Goal: Transaction & Acquisition: Subscribe to service/newsletter

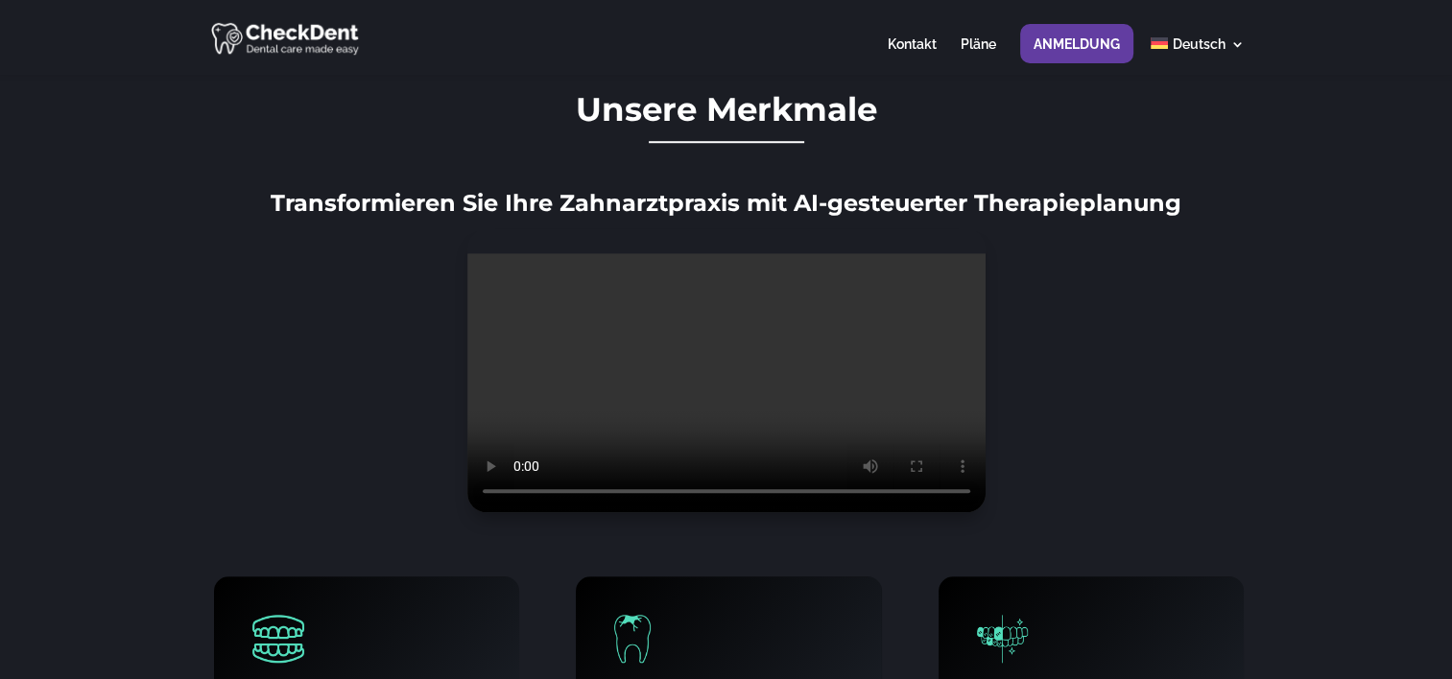
scroll to position [1526, 0]
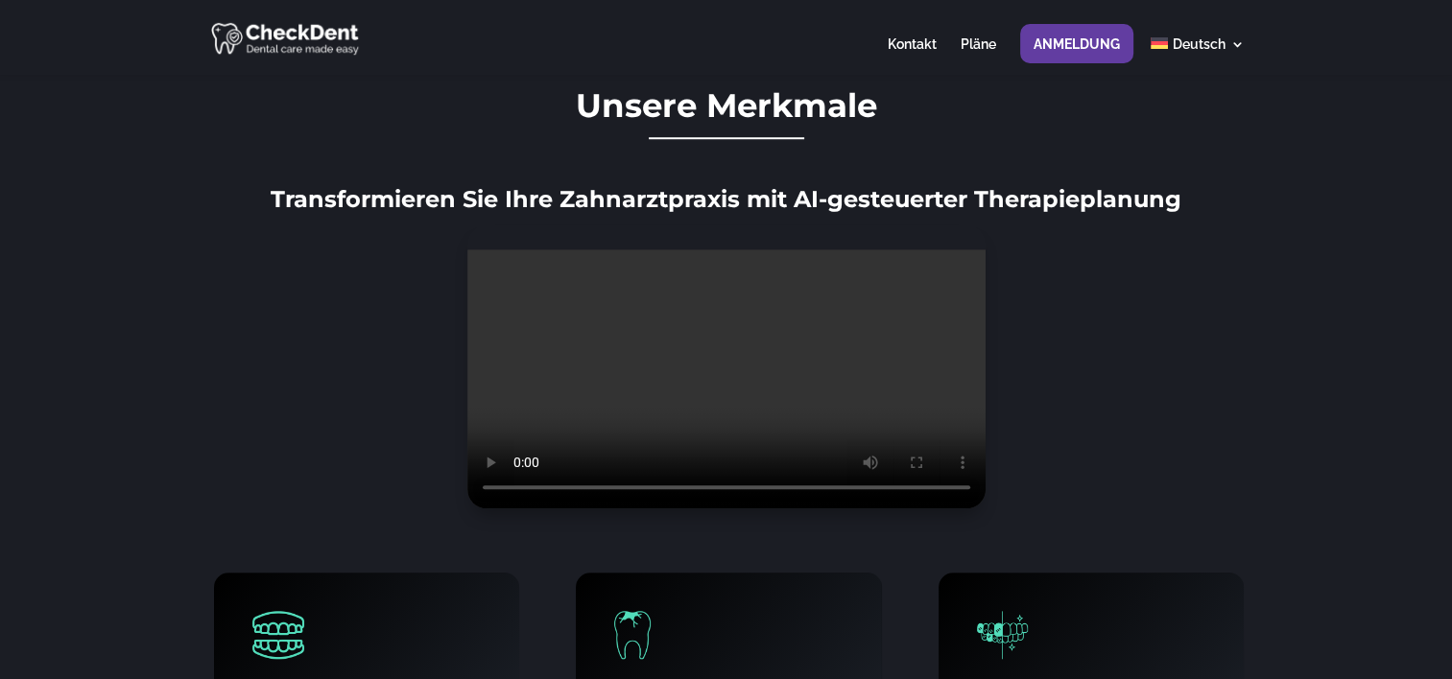
click at [1143, 399] on div "Unsere Merkmale Transformieren Sie Ihre Zahnarztpraxis mit AI-gesteuerter Thera…" at bounding box center [726, 298] width 1036 height 420
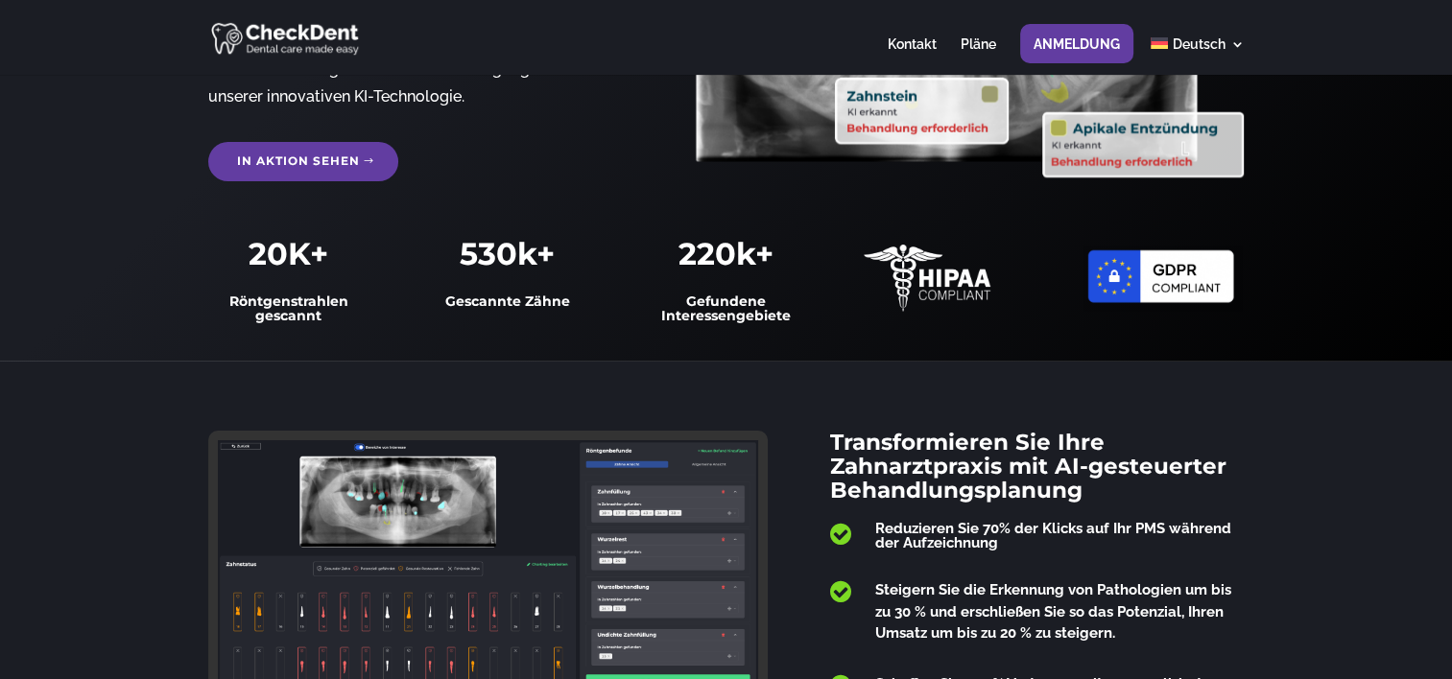
scroll to position [0, 0]
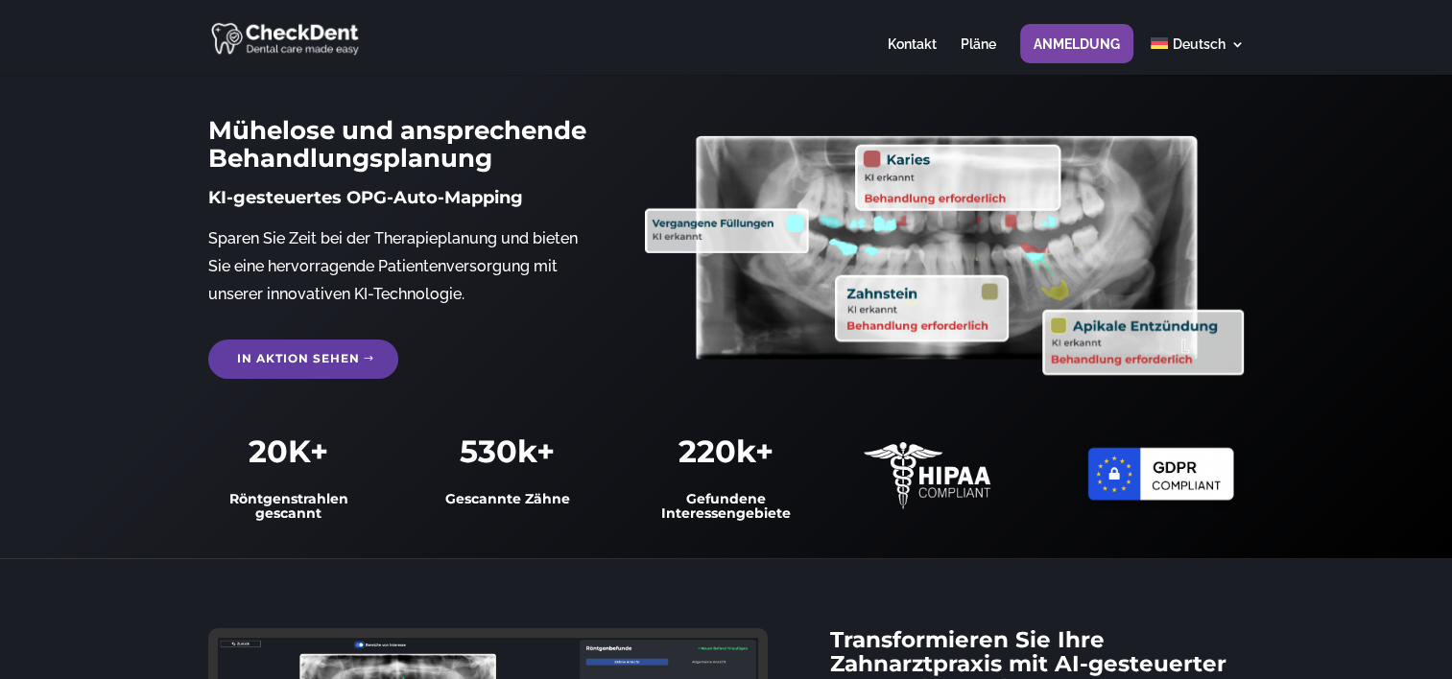
click at [1048, 41] on link "Anmeldung" at bounding box center [1077, 55] width 86 height 37
click at [977, 54] on link "Pläne" at bounding box center [979, 55] width 36 height 37
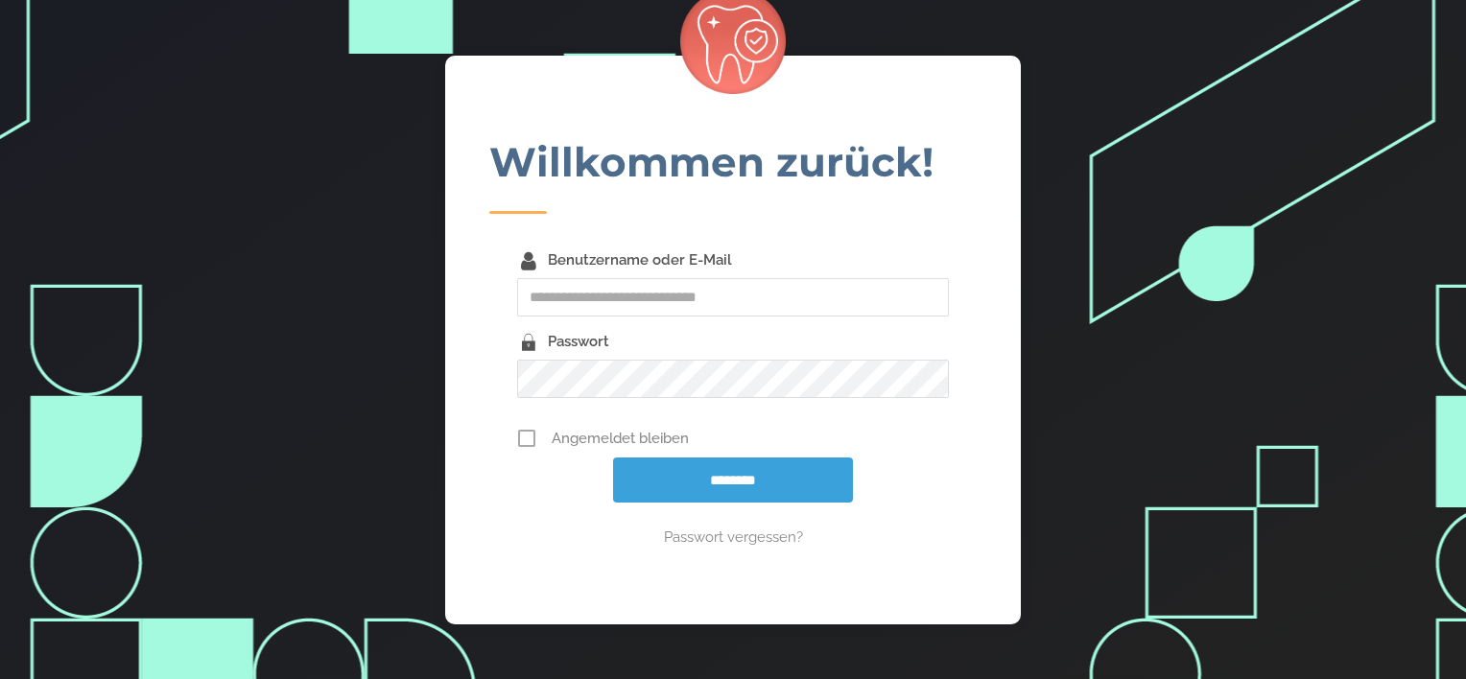
click at [1068, 81] on div "Willkommen zurück! Benutzername oder E-Mail Passwort Only fill in if you are no…" at bounding box center [733, 339] width 1466 height 679
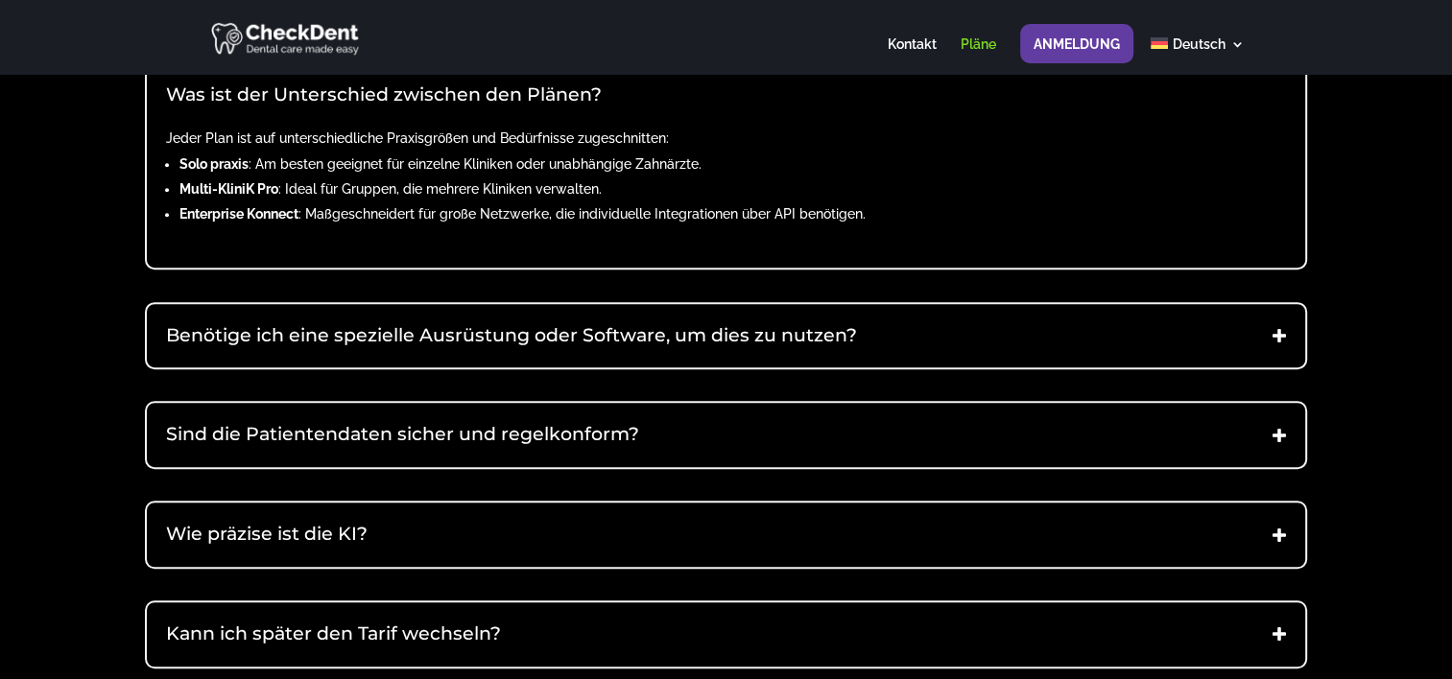
scroll to position [1214, 0]
